Goal: Book appointment/travel/reservation

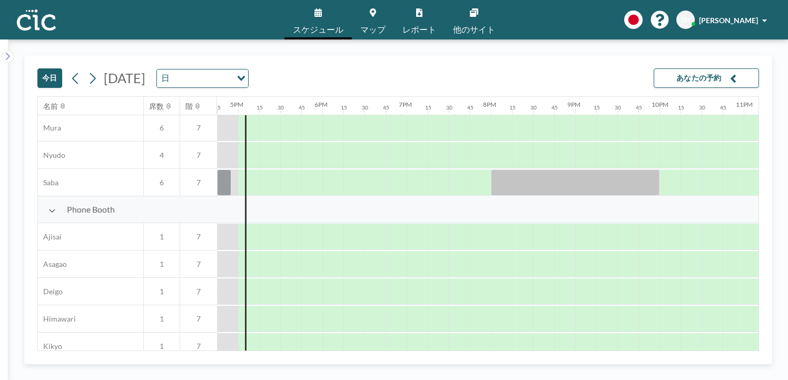
scroll to position [220, 1412]
click at [255, 263] on div at bounding box center [253, 264] width 12 height 26
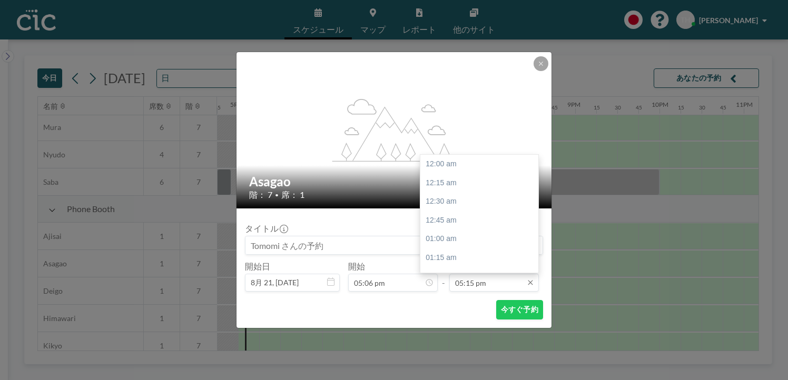
scroll to position [1294, 0]
click at [495, 283] on input "05:15 pm" at bounding box center [494, 283] width 90 height 18
click at [455, 222] on div "06:00 pm" at bounding box center [481, 220] width 123 height 19
type input "06:00 pm"
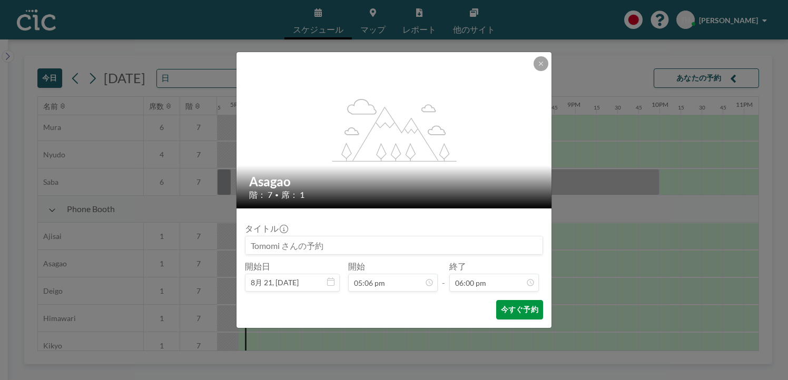
click at [511, 308] on button "今すぐ予約" at bounding box center [519, 309] width 47 height 19
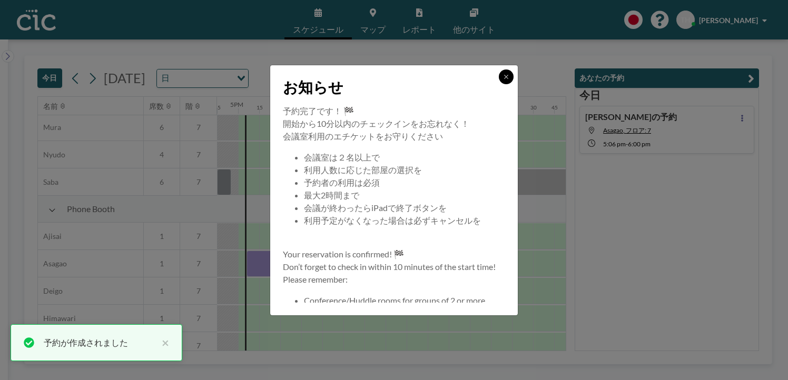
click at [500, 77] on button at bounding box center [506, 77] width 15 height 15
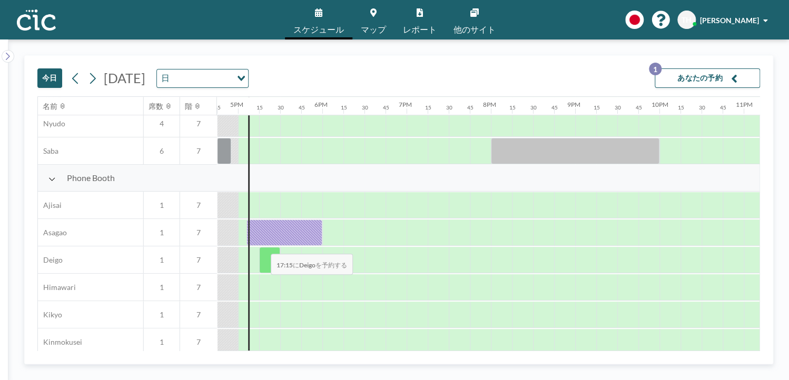
scroll to position [258, 1412]
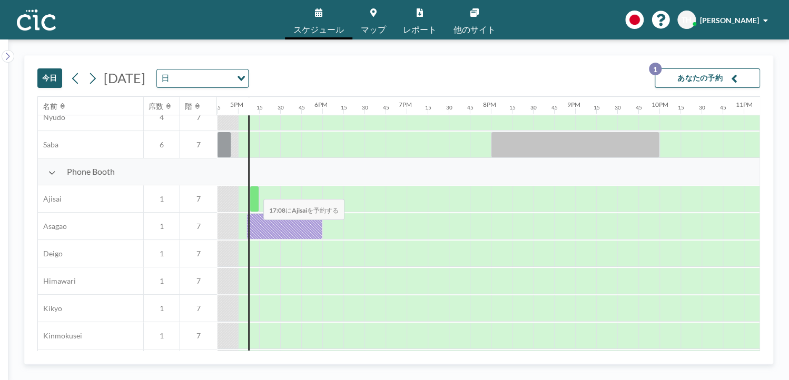
click at [255, 192] on div at bounding box center [254, 199] width 9 height 26
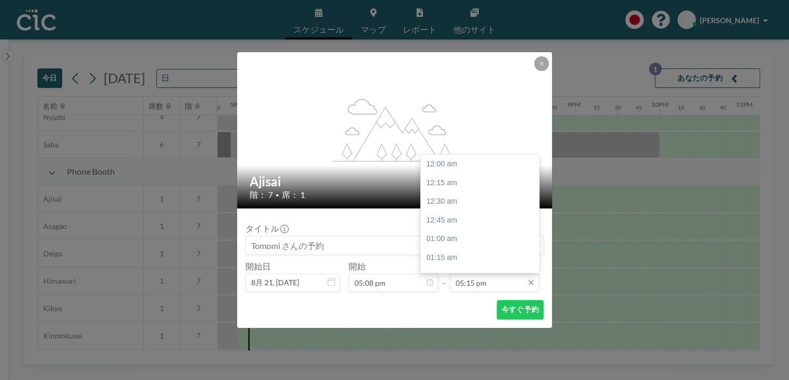
click at [498, 283] on input "05:15 pm" at bounding box center [495, 283] width 90 height 18
click at [435, 221] on div "06:00 pm" at bounding box center [482, 220] width 123 height 19
type input "06:00 pm"
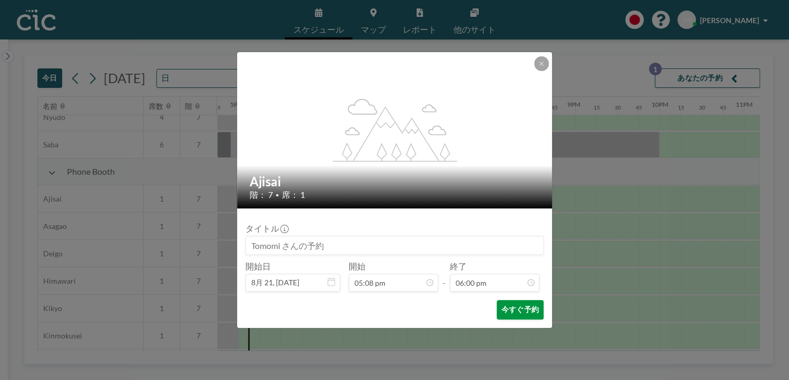
click at [509, 310] on button "今すぐ予約" at bounding box center [520, 309] width 47 height 19
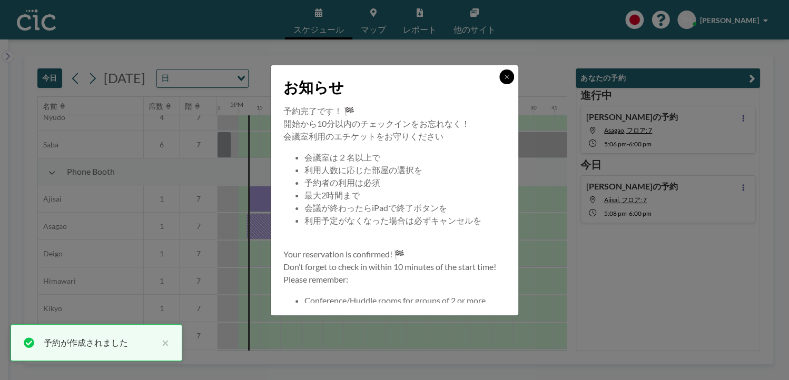
click at [502, 71] on button at bounding box center [506, 77] width 15 height 15
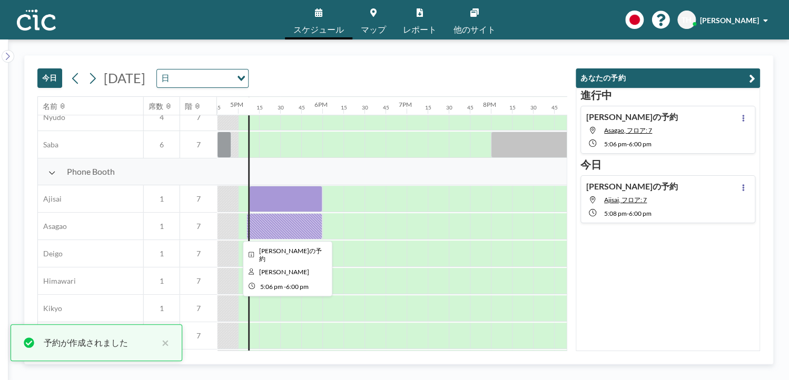
click at [269, 229] on div at bounding box center [284, 226] width 76 height 26
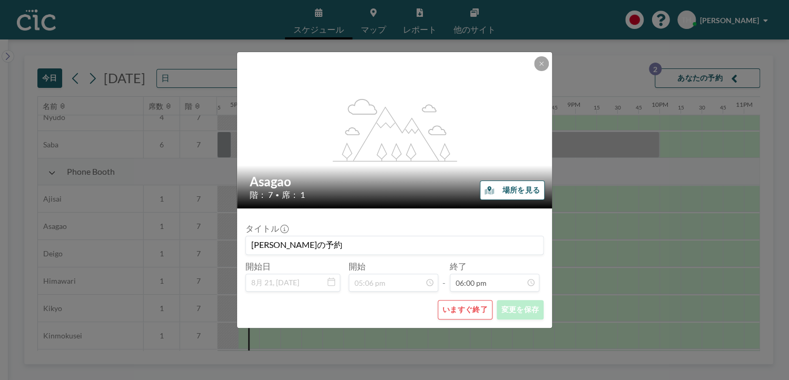
click at [463, 312] on button "いますぐ終了" at bounding box center [465, 309] width 55 height 19
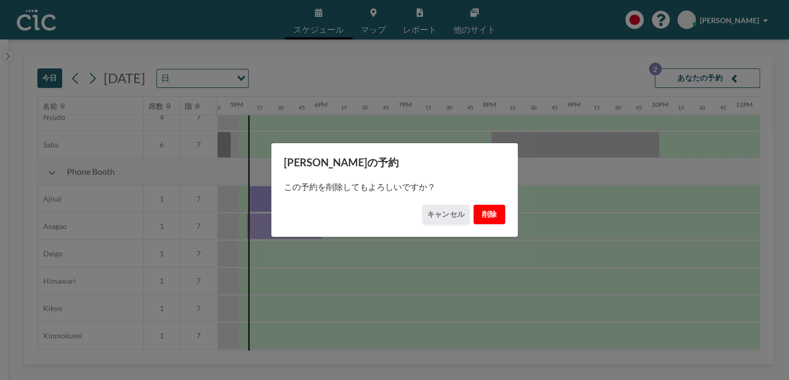
click at [485, 215] on button "削除" at bounding box center [490, 214] width 32 height 19
